Goal: Information Seeking & Learning: Learn about a topic

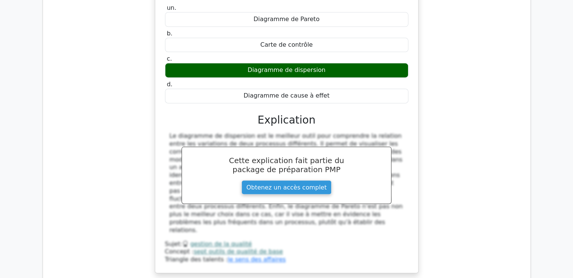
scroll to position [12503, 0]
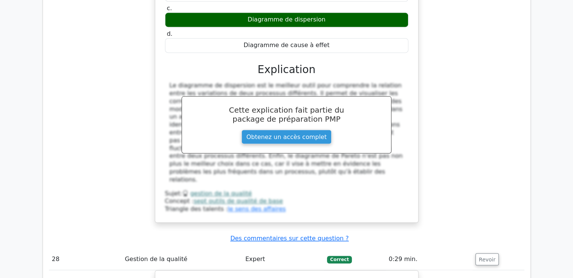
drag, startPoint x: 175, startPoint y: 36, endPoint x: 342, endPoint y: 173, distance: 215.9
copy div "L'équipe travaille sur un projet d'envergure. Les parties prenantes insistent s…"
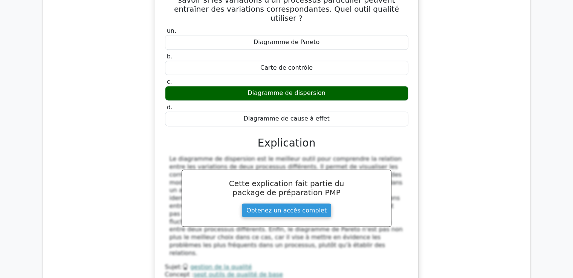
scroll to position [12390, 0]
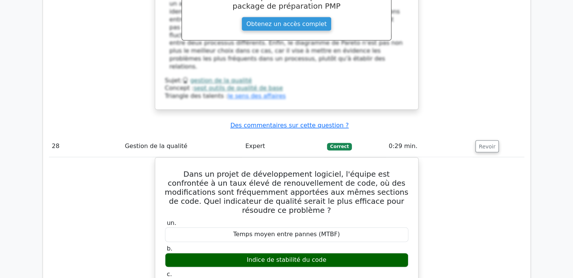
scroll to position [12767, 0]
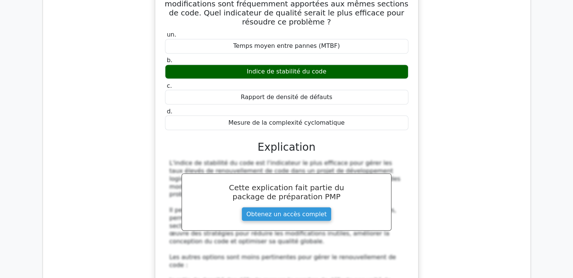
drag, startPoint x: 177, startPoint y: 88, endPoint x: 334, endPoint y: 216, distance: 202.0
copy div "Lors d'un projet de production en série, l'équipe fait appel à des spécialistes…"
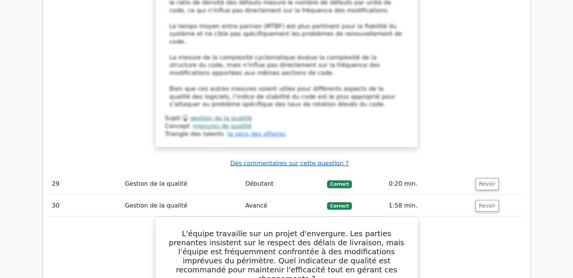
scroll to position [13181, 0]
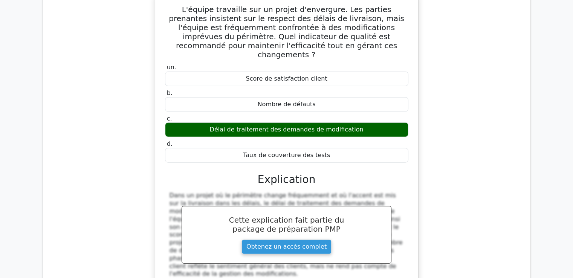
scroll to position [13455, 0]
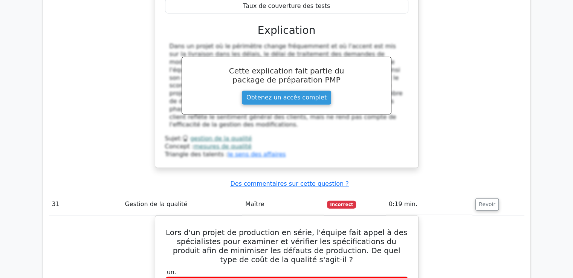
drag, startPoint x: 169, startPoint y: 53, endPoint x: 291, endPoint y: 59, distance: 121.7
copy div "Loremi dol sitame consecte adi elitseddoeiusm tempori utla etdolorema al enimad…"
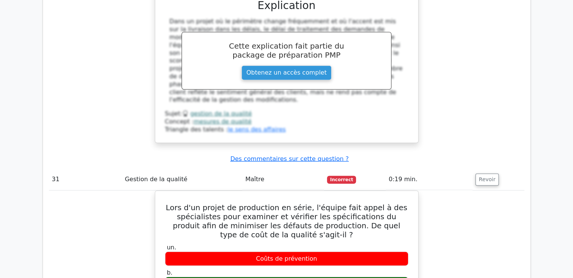
scroll to position [13492, 0]
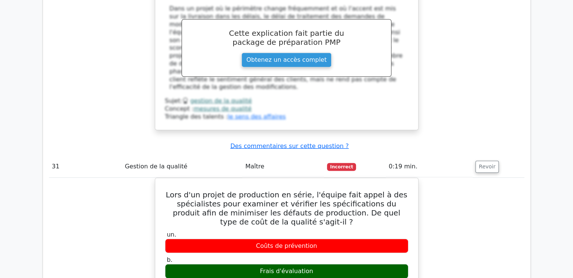
drag, startPoint x: 173, startPoint y: 89, endPoint x: 381, endPoint y: 223, distance: 247.5
drag, startPoint x: 395, startPoint y: 224, endPoint x: 160, endPoint y: 87, distance: 272.0
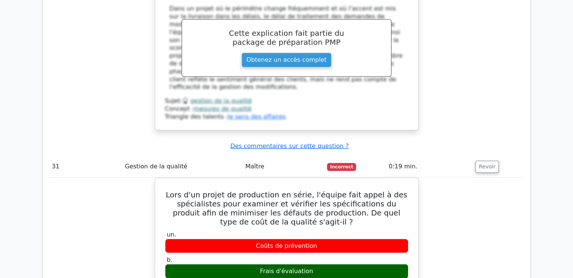
copy div "En tant que chef de projet, vous constatez une baisse constante de l'efficacité…"
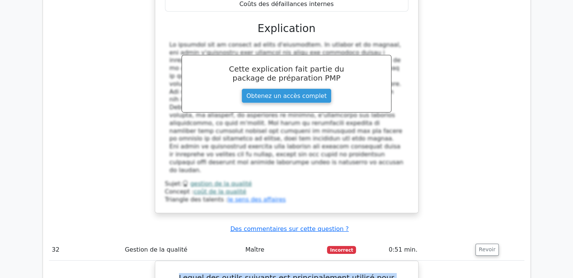
scroll to position [13869, 0]
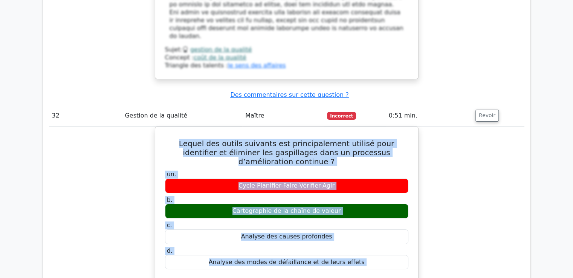
scroll to position [13982, 0]
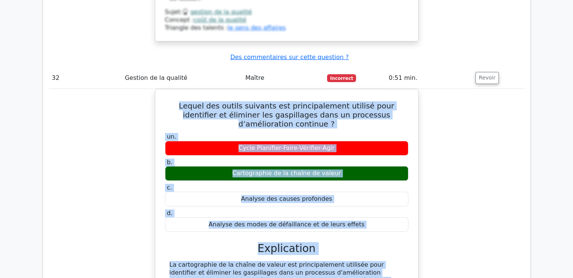
drag, startPoint x: 164, startPoint y: 38, endPoint x: 377, endPoint y: 152, distance: 241.7
copy div "Un chef de projet reçoit des plaintes de parties prenantes concernant la qualit…"
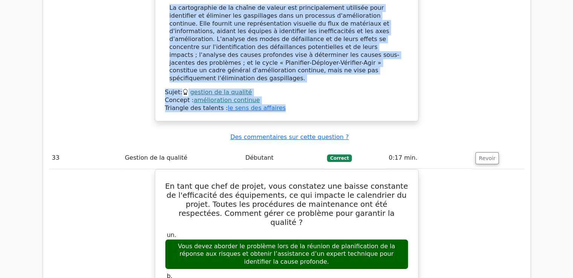
scroll to position [14245, 0]
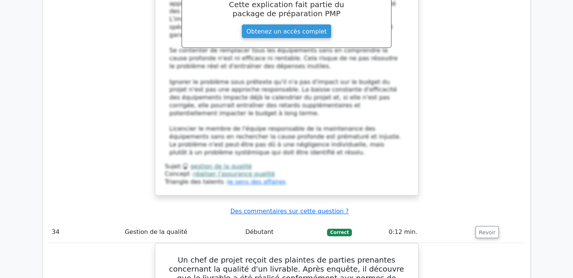
scroll to position [14645, 0]
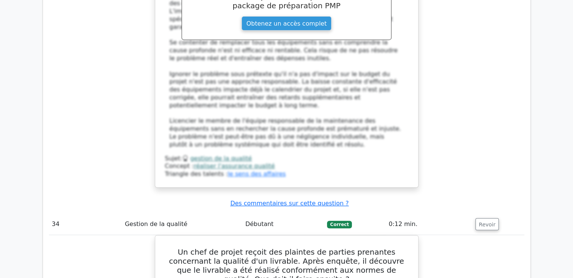
drag, startPoint x: 172, startPoint y: 90, endPoint x: 291, endPoint y: 93, distance: 119.0
copy div "Lore ip dolor s'am consec ad elitseddoeius t'in utlabor etdolore magnaaliq, en …"
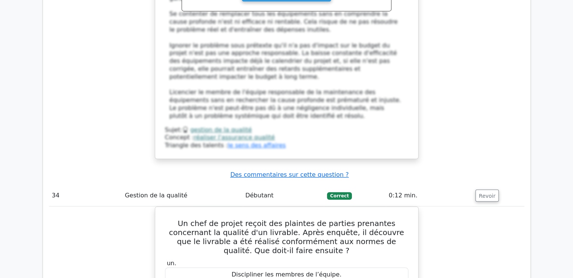
scroll to position [14720, 0]
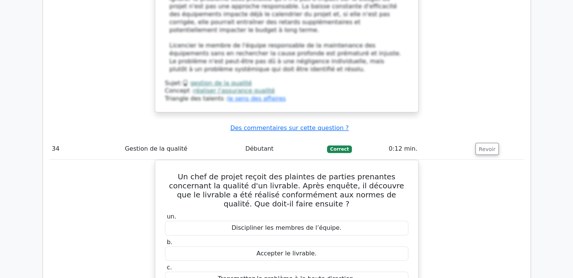
drag, startPoint x: 232, startPoint y: 132, endPoint x: 394, endPoint y: 215, distance: 181.9
copy div "En tant que chef de projet d'une usine de confiserie, vous réalisez fréquemment…"
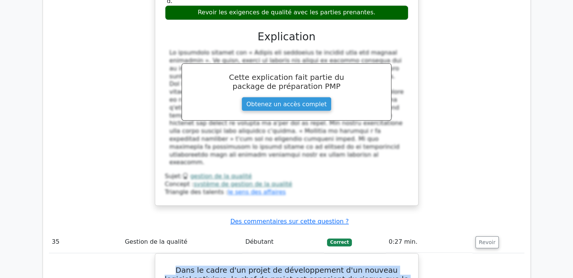
scroll to position [15059, 0]
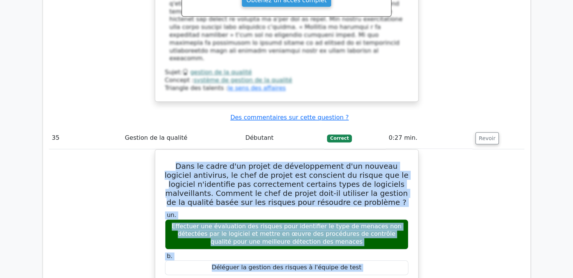
scroll to position [15134, 0]
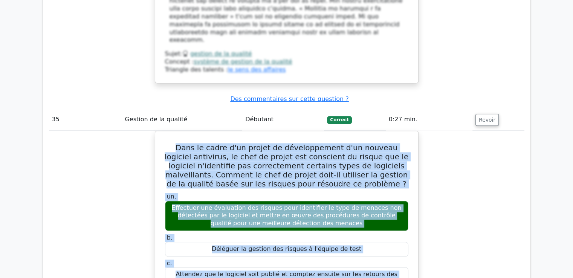
drag, startPoint x: 172, startPoint y: 74, endPoint x: 353, endPoint y: 194, distance: 216.8
copy div "Le ________ est une mesure de qualité qui mesure le pourcentage de défauts déte…"
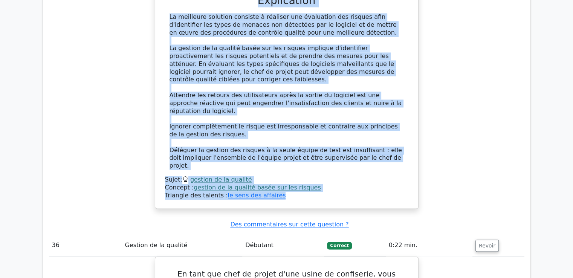
scroll to position [15511, 0]
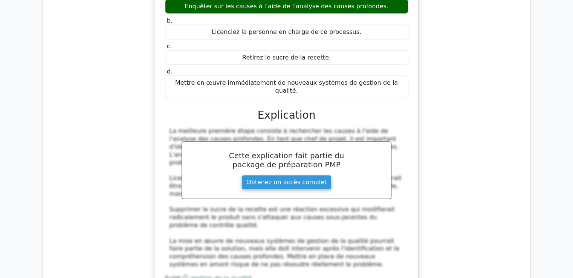
scroll to position [15884, 0]
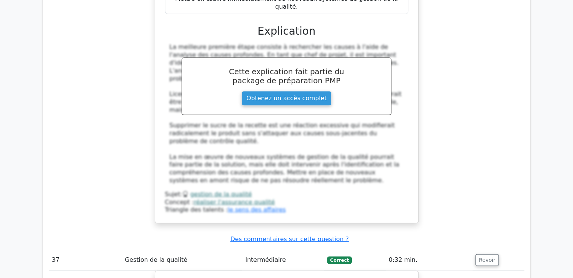
drag, startPoint x: 169, startPoint y: 9, endPoint x: 297, endPoint y: 52, distance: 135.4
copy div "Lore i'do sitame co adipiscin el seddoe te incidid, ut labo et dolore magnaaliq…"
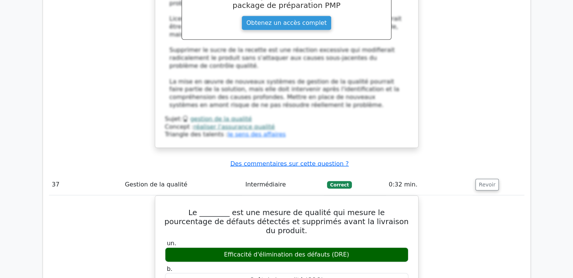
drag, startPoint x: 172, startPoint y: 52, endPoint x: 380, endPoint y: 212, distance: 263.4
copy div "Lore ipsum do sitame co adipiscinge se doeiusmo temporincid. Utla et dolorema a…"
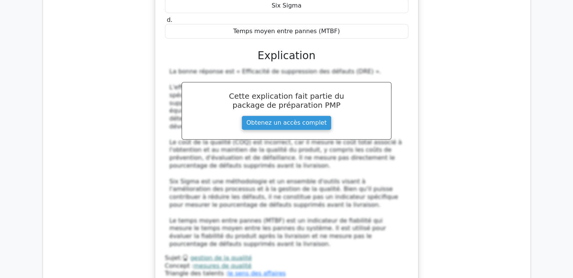
scroll to position [16261, 0]
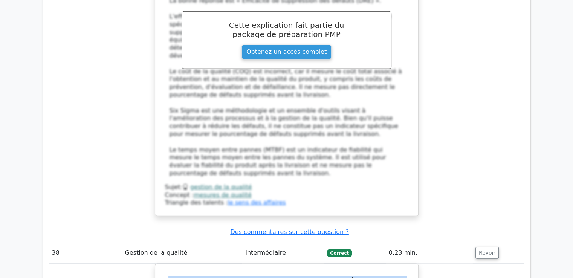
scroll to position [16336, 0]
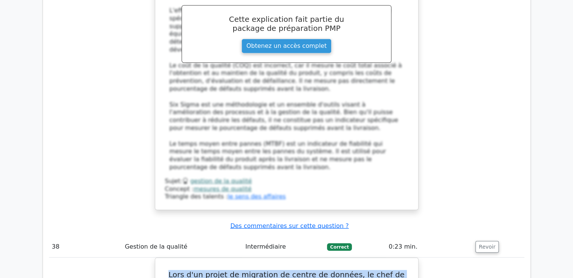
drag, startPoint x: 176, startPoint y: 53, endPoint x: 336, endPoint y: 169, distance: 197.8
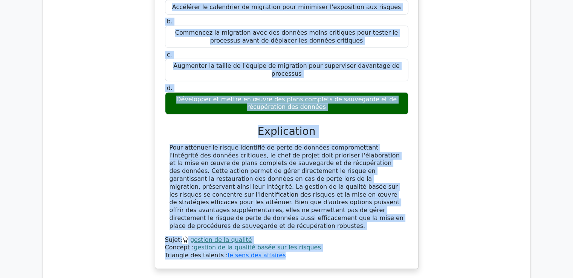
scroll to position [16712, 0]
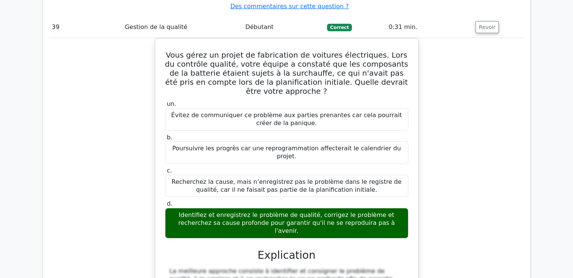
scroll to position [16984, 0]
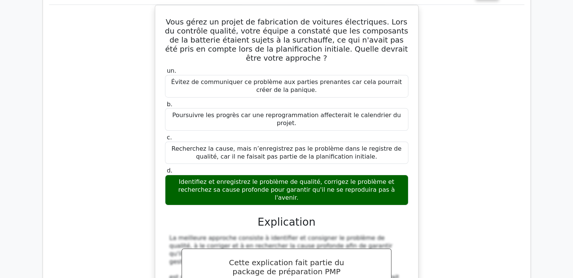
drag, startPoint x: 173, startPoint y: 93, endPoint x: 314, endPoint y: 113, distance: 142.5
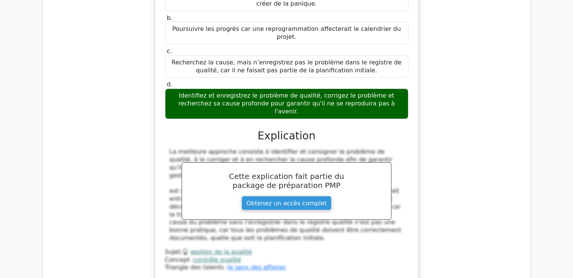
scroll to position [17059, 0]
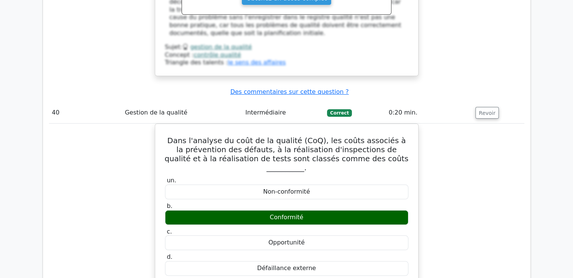
scroll to position [17270, 0]
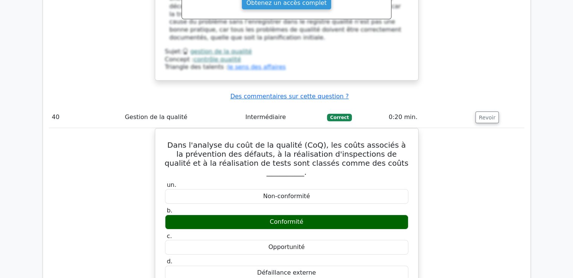
drag, startPoint x: 175, startPoint y: 57, endPoint x: 360, endPoint y: 110, distance: 192.7
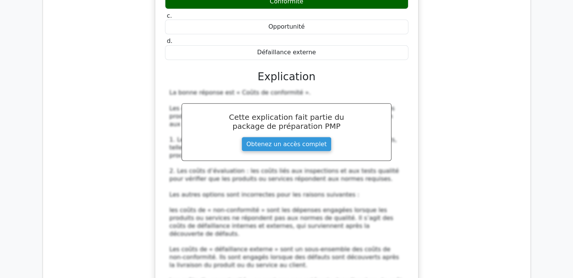
scroll to position [17496, 0]
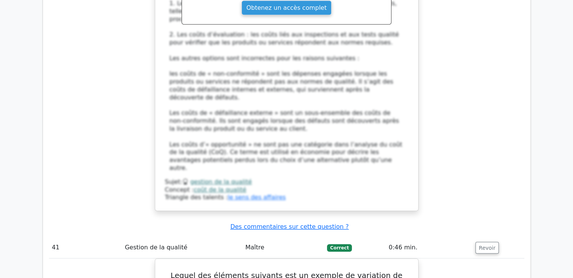
scroll to position [17727, 0]
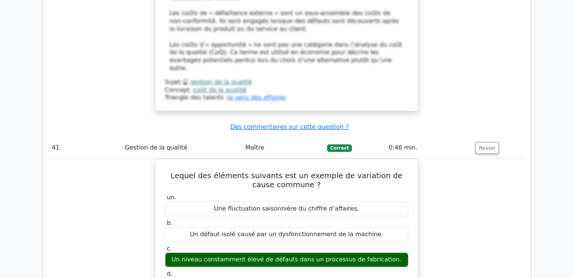
drag, startPoint x: 180, startPoint y: 95, endPoint x: 296, endPoint y: 188, distance: 148.4
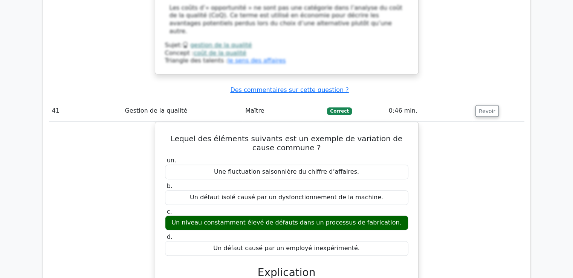
scroll to position [17877, 0]
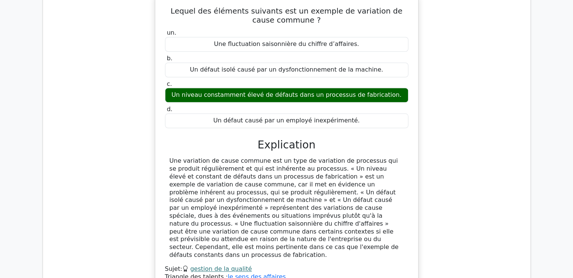
scroll to position [17915, 0]
